Goal: Information Seeking & Learning: Learn about a topic

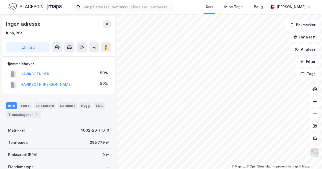
scroll to position [8, 0]
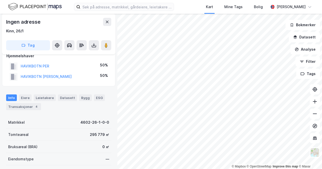
click at [41, 69] on div "HAVIKBOTN PER" at bounding box center [35, 66] width 29 height 6
click at [0, 0] on button "HAVIKBOTN PER" at bounding box center [0, 0] width 0 height 0
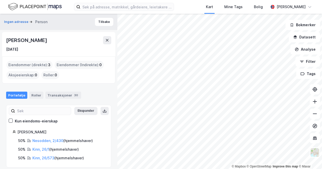
scroll to position [4, 0]
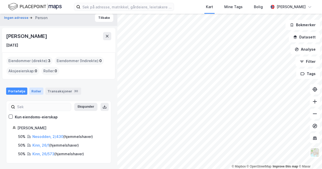
click at [34, 91] on div "Roller" at bounding box center [36, 91] width 14 height 7
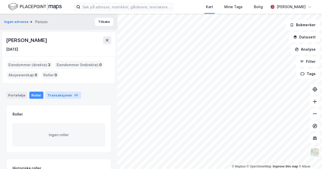
click at [57, 95] on div "Transaksjoner 30" at bounding box center [63, 95] width 36 height 7
